Goal: Task Accomplishment & Management: Manage account settings

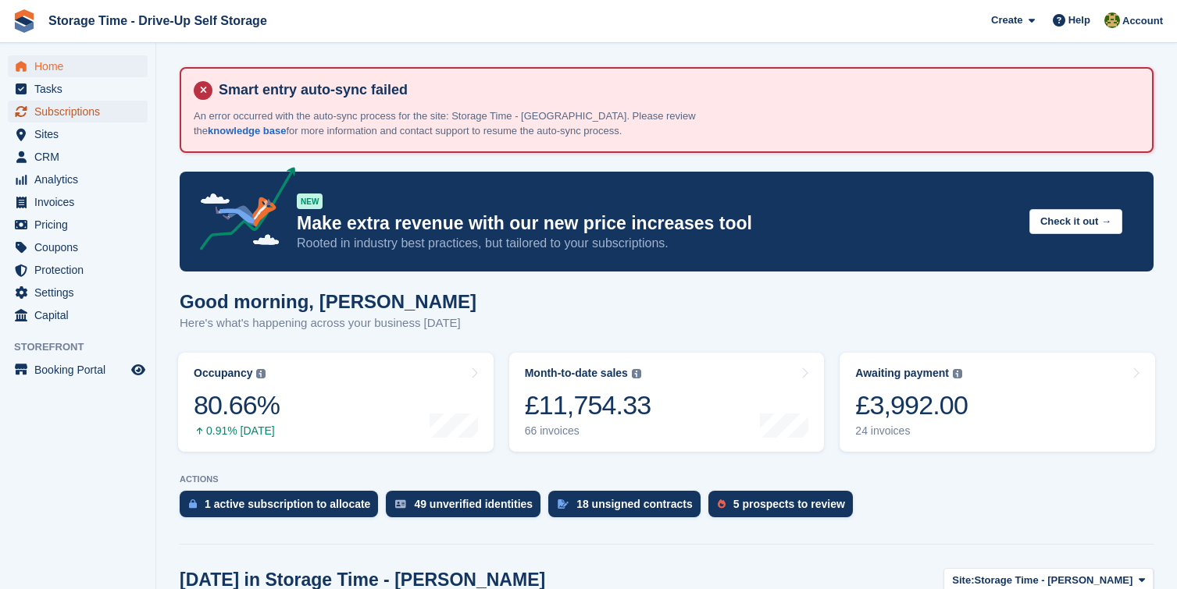
click at [103, 112] on span "Subscriptions" at bounding box center [81, 112] width 94 height 22
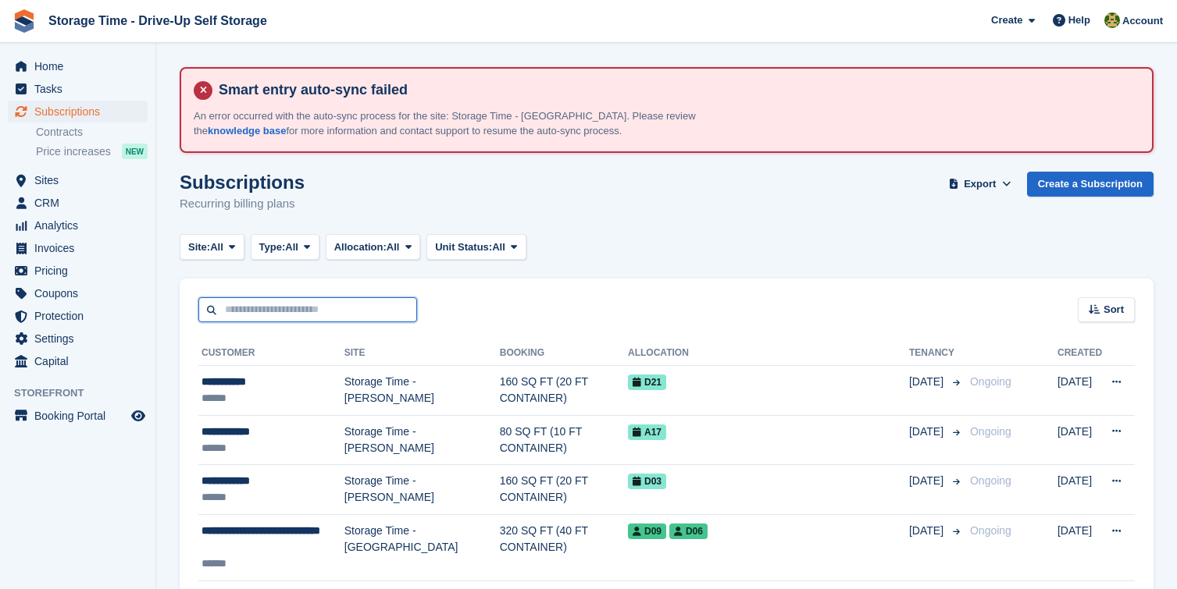
click at [315, 308] on input "text" at bounding box center [307, 310] width 219 height 26
type input "*****"
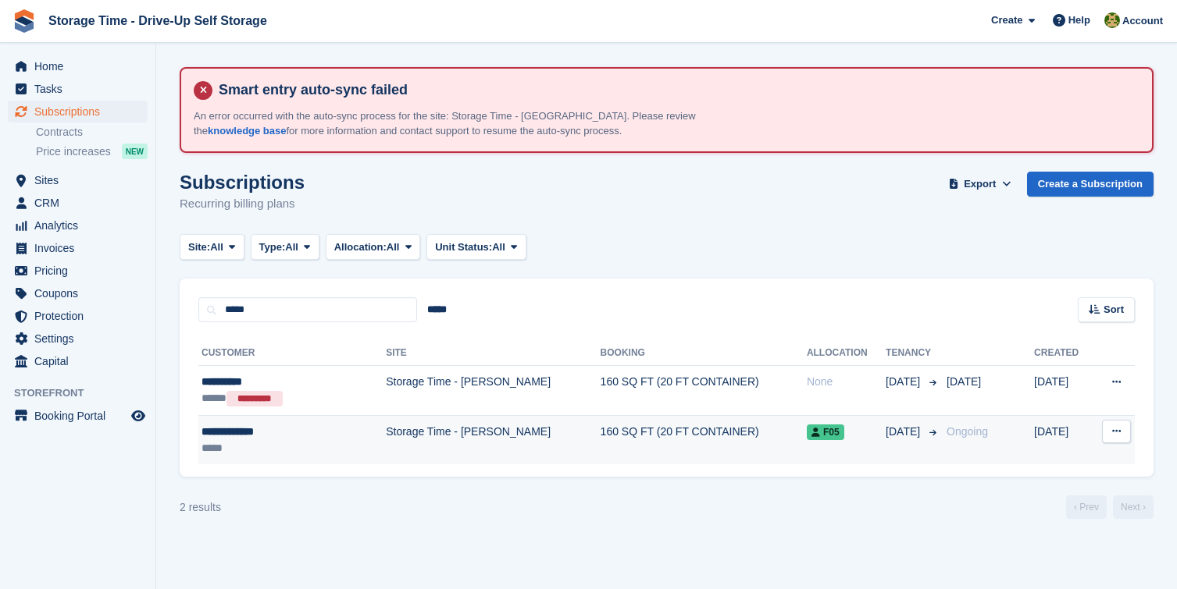
click at [329, 460] on td "**********" at bounding box center [291, 439] width 187 height 49
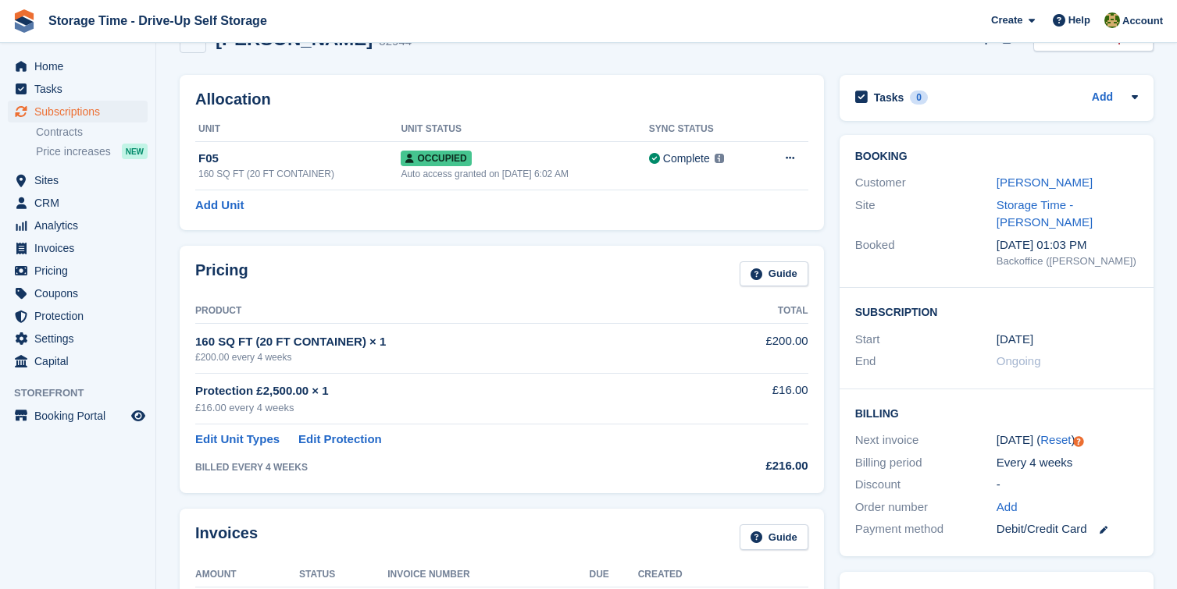
scroll to position [141, 0]
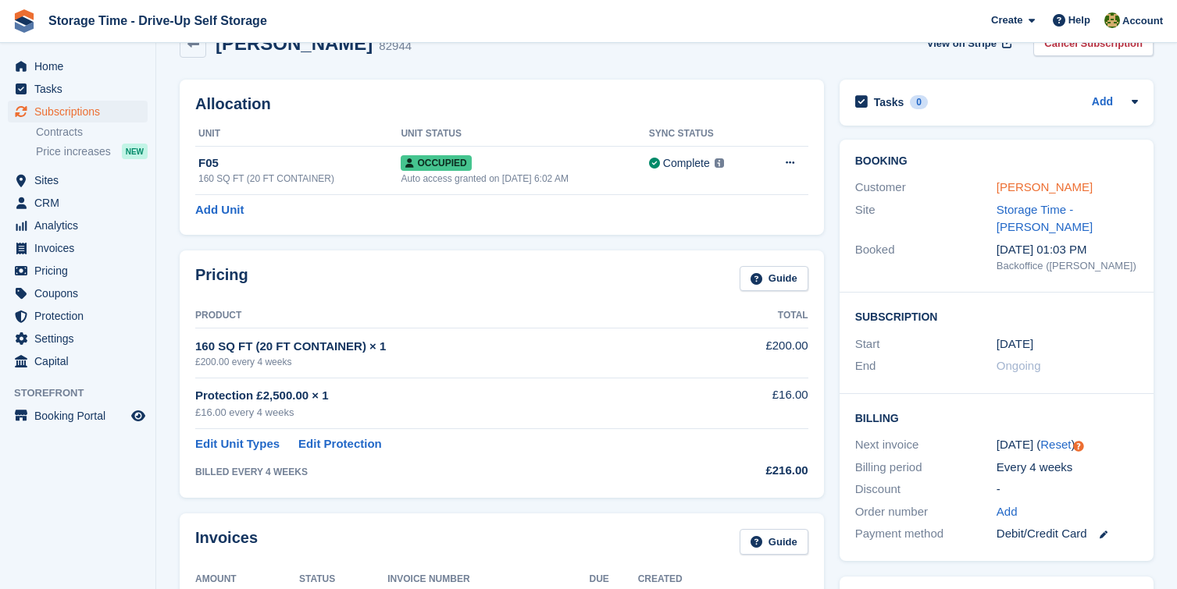
click at [1048, 185] on link "[PERSON_NAME]" at bounding box center [1044, 186] width 96 height 13
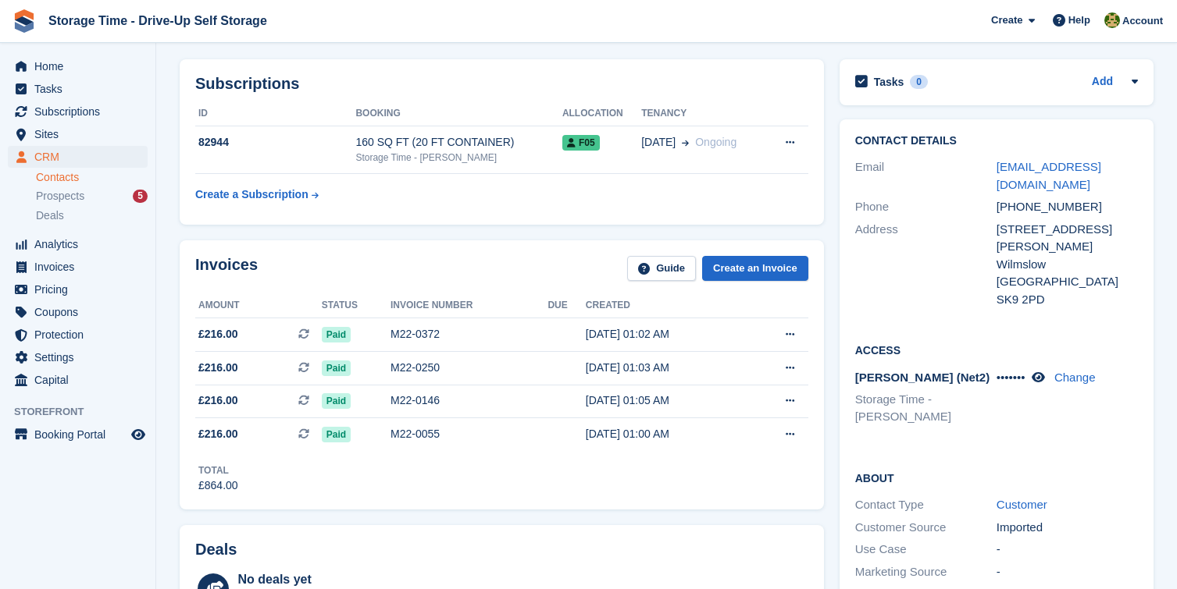
scroll to position [195, 0]
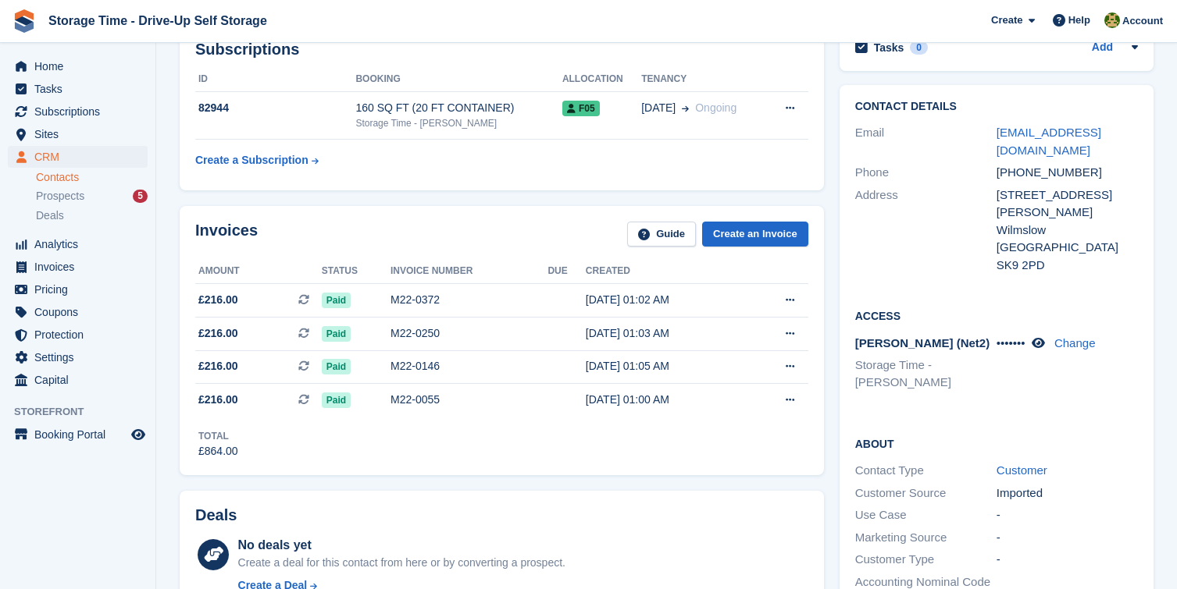
click at [1041, 335] on div "••••••• Change" at bounding box center [1066, 365] width 141 height 61
click at [1042, 337] on icon at bounding box center [1037, 343] width 13 height 12
click at [1074, 336] on link "Change" at bounding box center [1073, 342] width 41 height 13
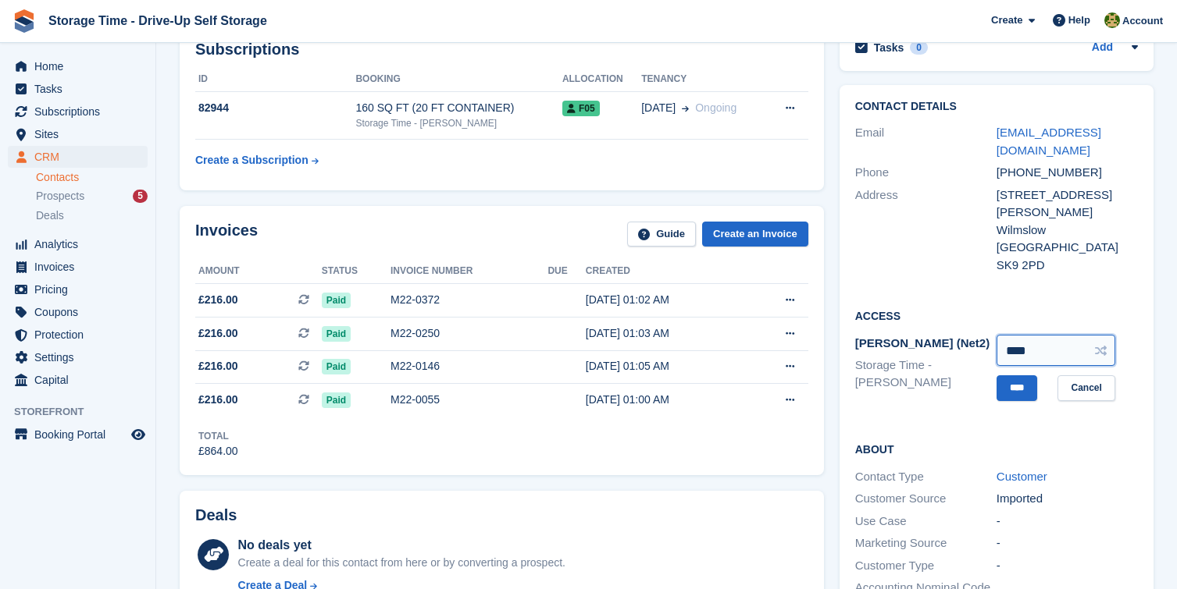
drag, startPoint x: 1040, startPoint y: 333, endPoint x: 917, endPoint y: 333, distance: 122.6
click at [917, 333] on div "Paxton (Net2) Storage Time - Sharston **** **** Cancel" at bounding box center [996, 368] width 283 height 71
type input "****"
click at [1003, 379] on input "****" at bounding box center [1016, 389] width 41 height 26
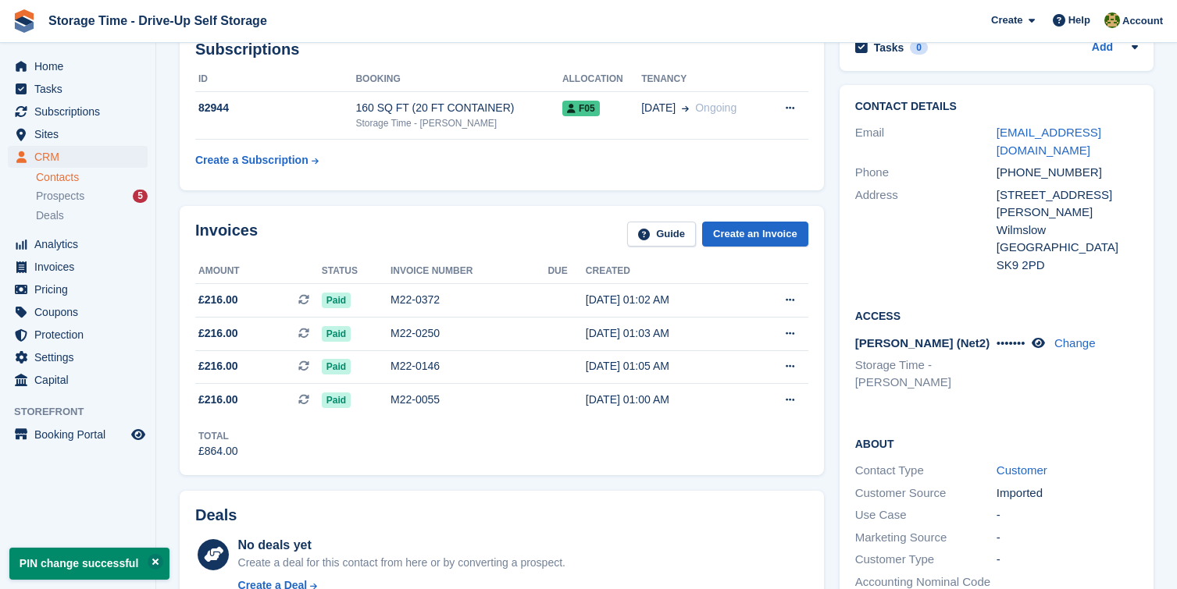
click at [1021, 436] on h2 "About" at bounding box center [996, 444] width 283 height 16
click at [1045, 337] on icon at bounding box center [1037, 343] width 13 height 12
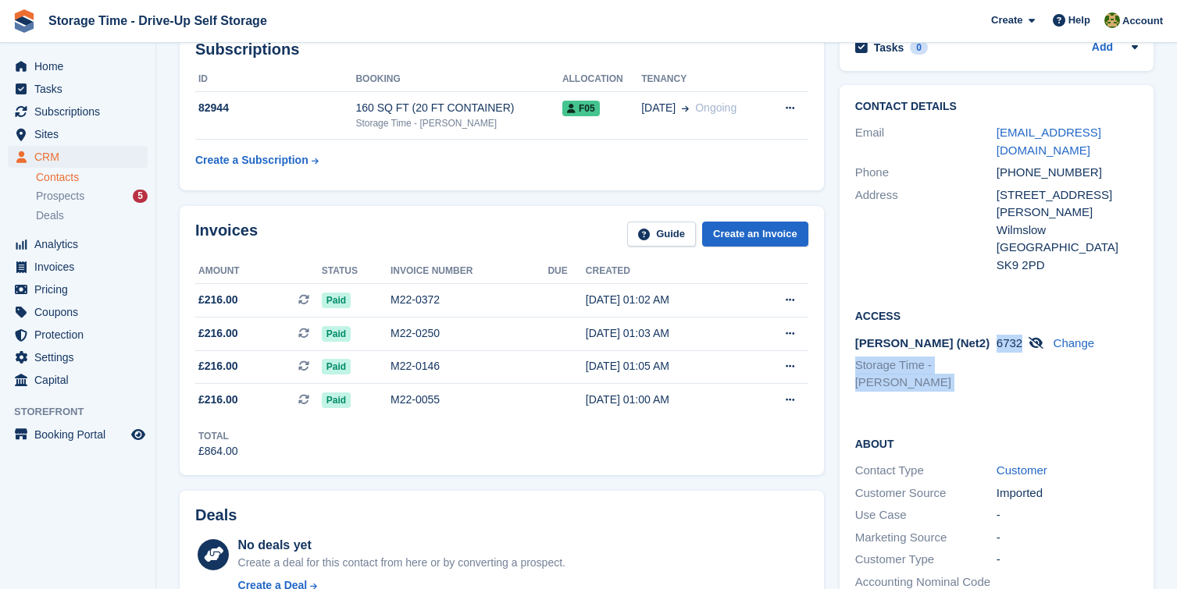
drag, startPoint x: 1024, startPoint y: 328, endPoint x: 990, endPoint y: 327, distance: 34.4
click at [990, 333] on div "Paxton (Net2) Storage Time - Sharston 6732 Change" at bounding box center [996, 366] width 283 height 66
click at [1014, 335] on div "6732 Change" at bounding box center [1066, 344] width 141 height 18
drag, startPoint x: 1022, startPoint y: 329, endPoint x: 996, endPoint y: 326, distance: 25.9
click at [996, 336] on span "6732" at bounding box center [1009, 342] width 26 height 13
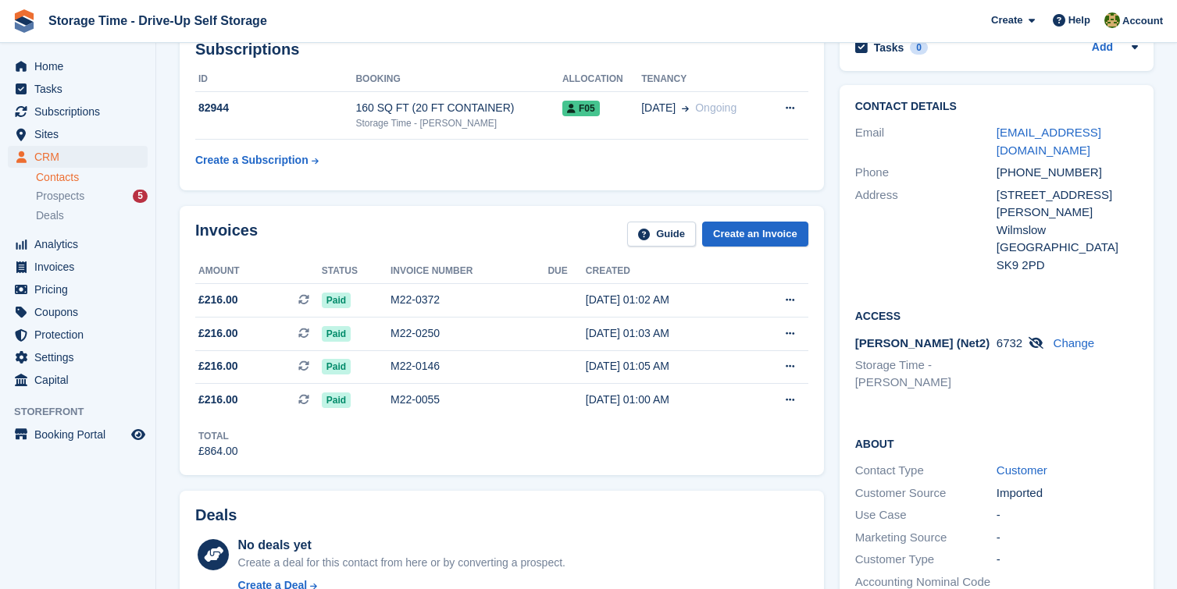
click at [1031, 365] on div "Access Paxton (Net2) Storage Time - Sharston 6732 Change" at bounding box center [996, 355] width 314 height 127
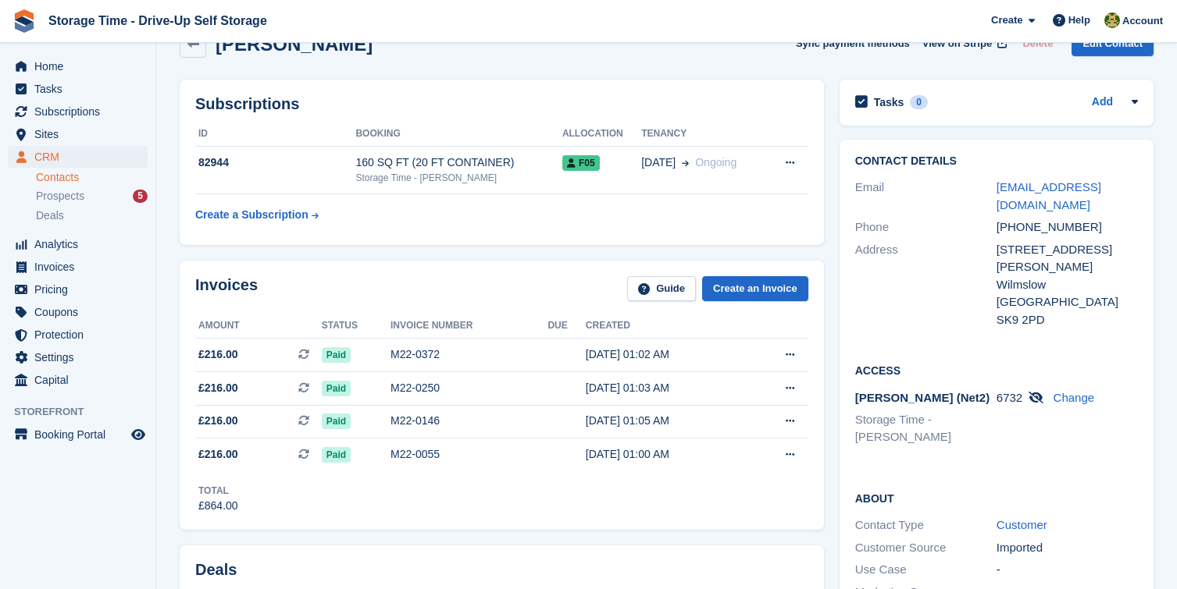
scroll to position [149, 0]
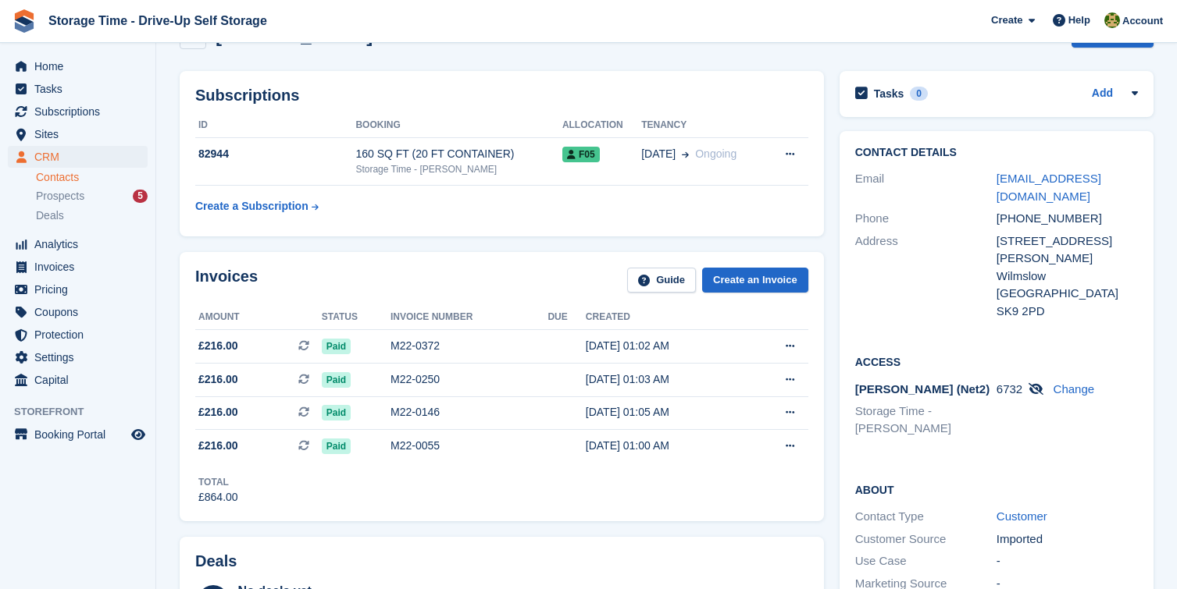
drag, startPoint x: 1024, startPoint y: 372, endPoint x: 1013, endPoint y: 372, distance: 10.1
click at [1018, 381] on div "6732 Change" at bounding box center [1066, 390] width 141 height 18
click at [1023, 391] on div "6732 Change" at bounding box center [1066, 411] width 141 height 61
drag, startPoint x: 1022, startPoint y: 368, endPoint x: 994, endPoint y: 368, distance: 28.1
click at [993, 379] on div "Paxton (Net2) Storage Time - Sharston 6732 Change" at bounding box center [996, 412] width 283 height 66
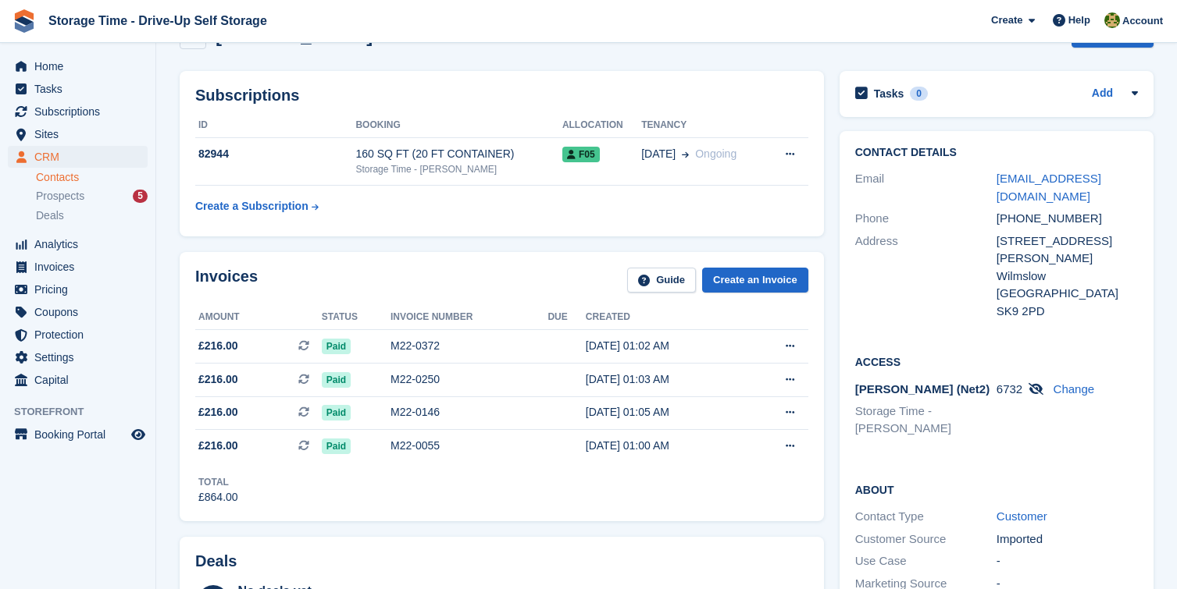
click at [1059, 466] on div "About Contact Type Customer Customer Source Imported Use Case - Marketing Sourc…" at bounding box center [996, 572] width 314 height 212
drag, startPoint x: 1024, startPoint y: 377, endPoint x: 992, endPoint y: 375, distance: 32.1
click at [992, 379] on div "Paxton (Net2) Storage Time - Sharston 6732 Change" at bounding box center [996, 412] width 283 height 66
click at [1008, 397] on div "6732 Change" at bounding box center [1066, 411] width 141 height 61
drag, startPoint x: 1024, startPoint y: 374, endPoint x: 992, endPoint y: 373, distance: 31.2
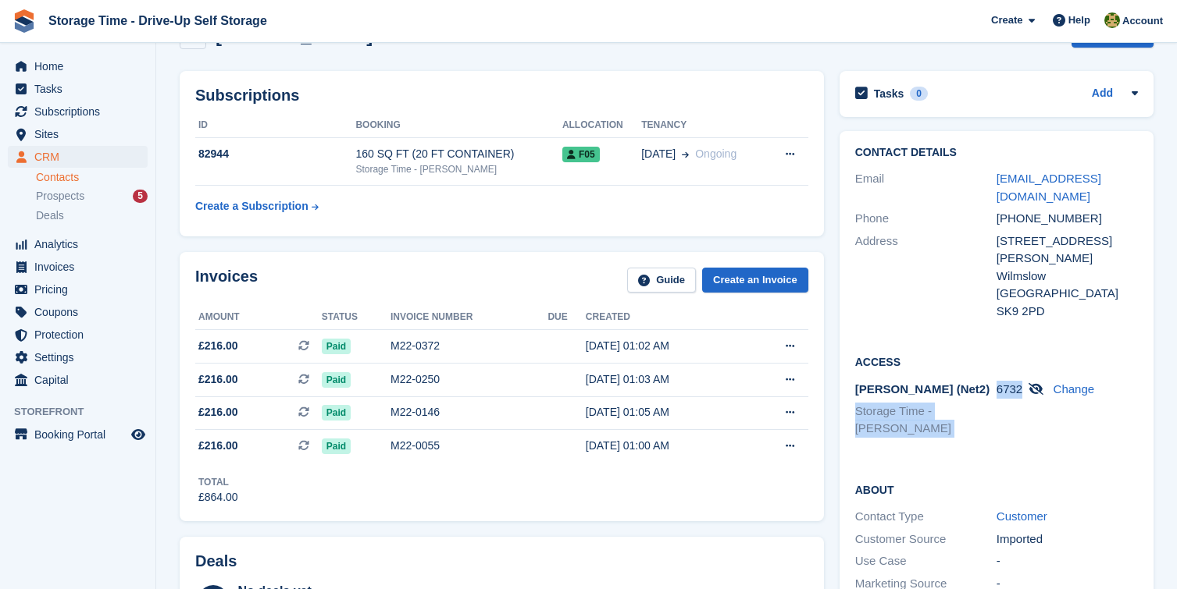
click at [992, 379] on div "Paxton (Net2) Storage Time - Sharston 6732 Change" at bounding box center [996, 412] width 283 height 66
click at [1024, 407] on div "Paxton (Net2) Storage Time - Sharston 6732 Change" at bounding box center [996, 412] width 283 height 66
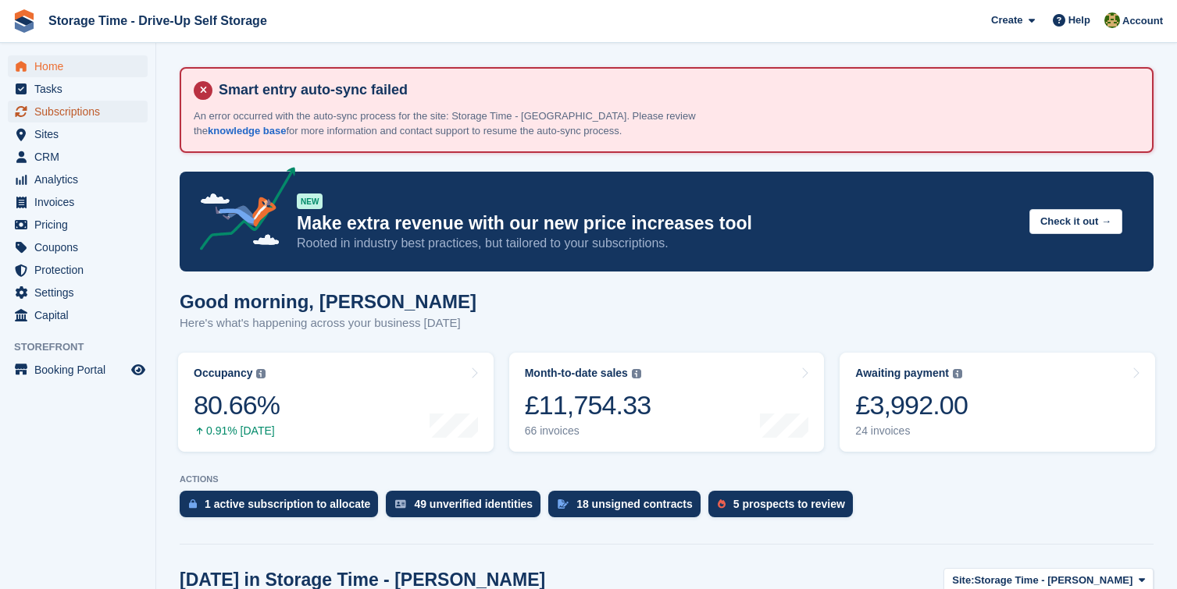
click at [94, 116] on span "Subscriptions" at bounding box center [81, 112] width 94 height 22
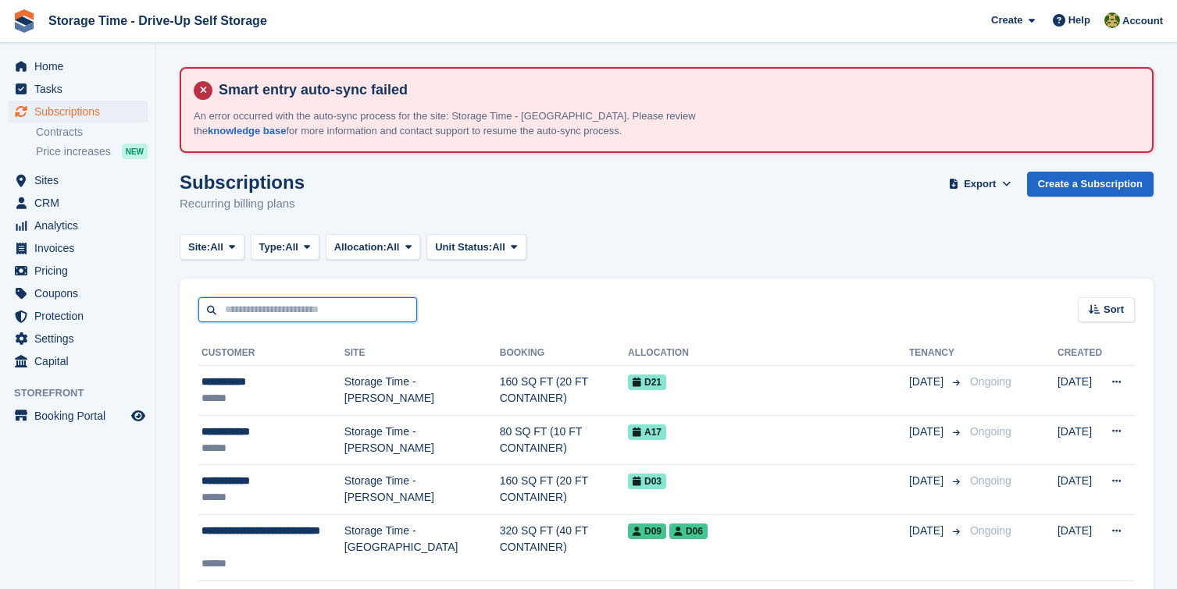
click at [321, 308] on input "text" at bounding box center [307, 310] width 219 height 26
type input "******"
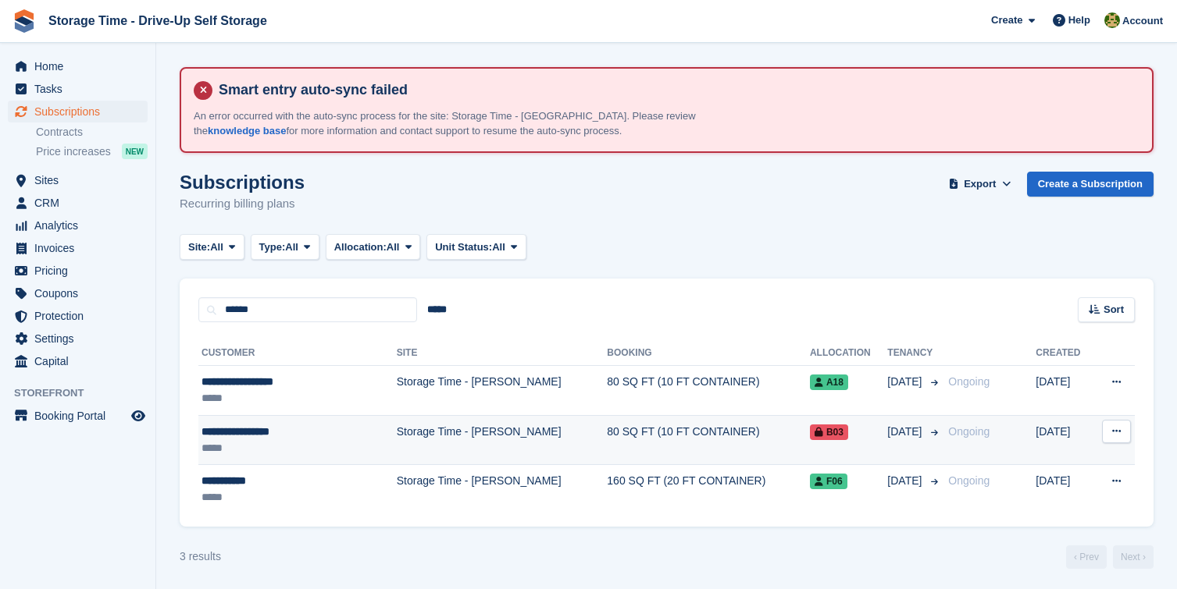
drag, startPoint x: 513, startPoint y: 442, endPoint x: 498, endPoint y: 456, distance: 20.4
click at [498, 456] on td "Storage Time - [PERSON_NAME]" at bounding box center [502, 440] width 211 height 50
